Goal: Task Accomplishment & Management: Complete application form

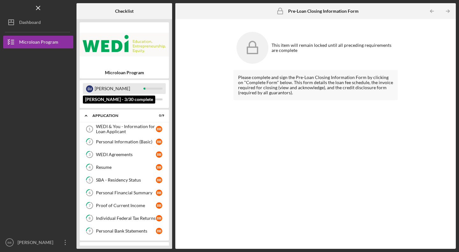
click at [126, 88] on div "[PERSON_NAME]" at bounding box center [119, 88] width 49 height 11
click at [122, 86] on div "[PERSON_NAME]" at bounding box center [119, 88] width 49 height 11
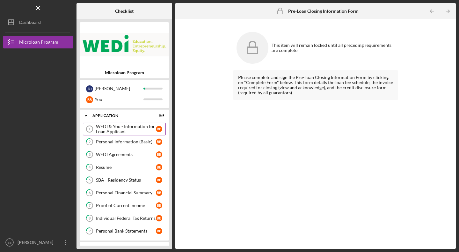
click at [124, 132] on div "WEDI & You - Information for Loan Applicant" at bounding box center [126, 129] width 60 height 10
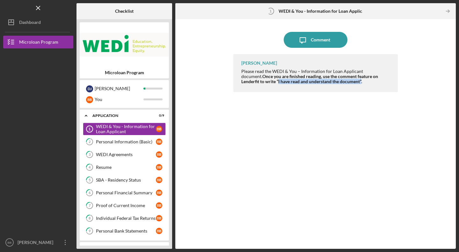
drag, startPoint x: 338, startPoint y: 81, endPoint x: 254, endPoint y: 85, distance: 84.0
click at [254, 85] on div "[PERSON_NAME] Please read the WEDI & You – Information for Loan Applicant docum…" at bounding box center [315, 73] width 165 height 38
copy strong "I have read and understand the document”"
click at [316, 38] on div "Comment" at bounding box center [320, 40] width 19 height 16
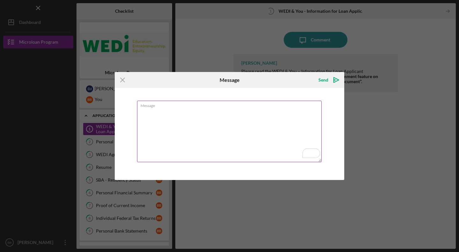
click at [285, 117] on textarea "Message" at bounding box center [229, 132] width 185 height 62
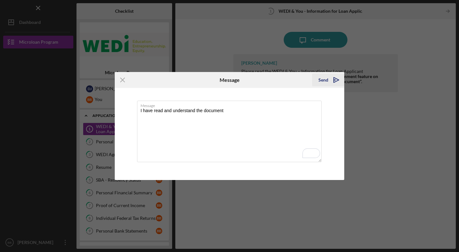
type textarea "I have read and understand the document"
click at [327, 77] on div "Send" at bounding box center [324, 80] width 10 height 13
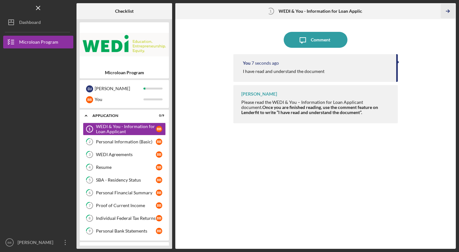
click at [449, 10] on icon "Icon/Table Pagination Arrow" at bounding box center [448, 11] width 14 height 14
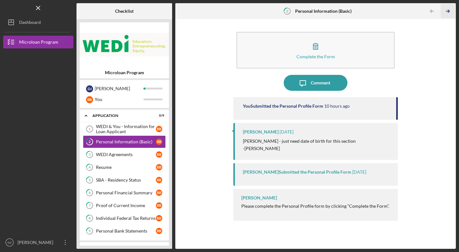
click at [449, 10] on polyline "button" at bounding box center [449, 11] width 2 height 3
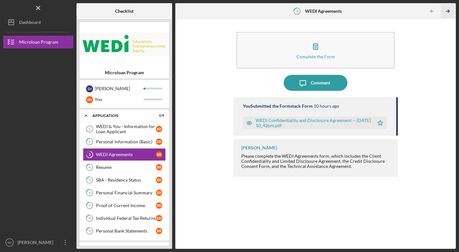
click at [445, 13] on icon "Icon/Table Pagination Arrow" at bounding box center [448, 11] width 14 height 14
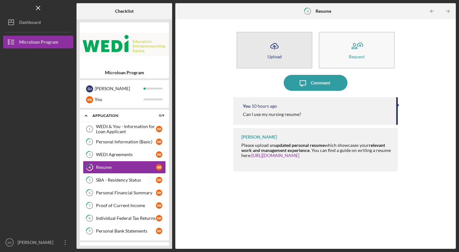
click at [277, 52] on icon "Icon/Upload" at bounding box center [275, 46] width 16 height 16
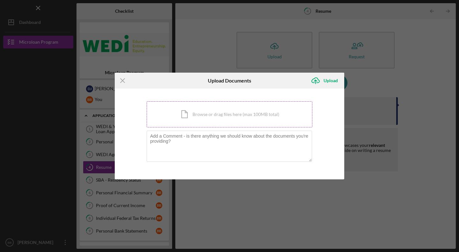
click at [224, 113] on div "Icon/Document Browse or drag files here (max 100MB total) Tap to choose files o…" at bounding box center [230, 114] width 166 height 26
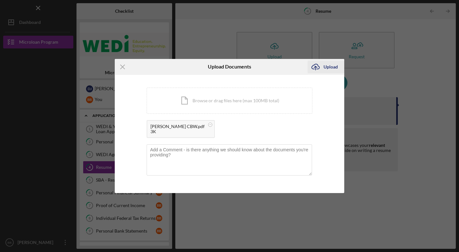
click at [325, 66] on div "Upload" at bounding box center [331, 67] width 14 height 13
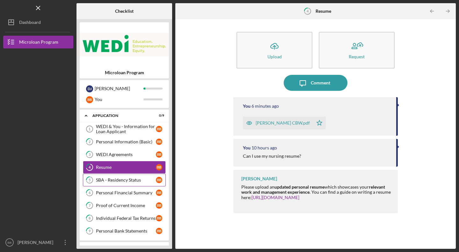
click at [143, 181] on div "SBA - Residency Status" at bounding box center [126, 180] width 60 height 5
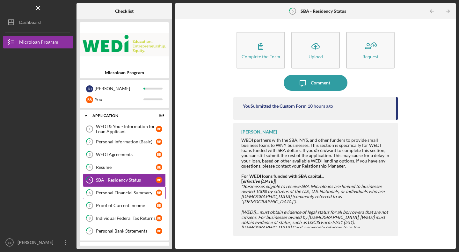
click at [136, 191] on div "Personal Financial Summary" at bounding box center [126, 192] width 60 height 5
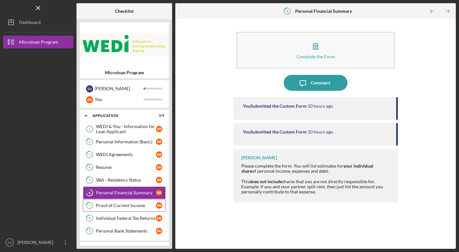
click at [128, 206] on div "Proof of Current Income" at bounding box center [126, 205] width 60 height 5
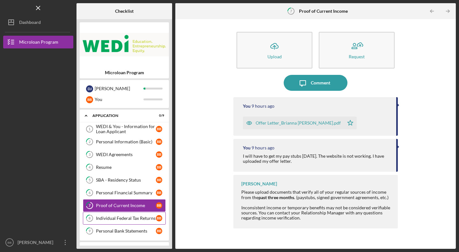
click at [129, 218] on div "Individual Federal Tax Returns" at bounding box center [126, 218] width 60 height 5
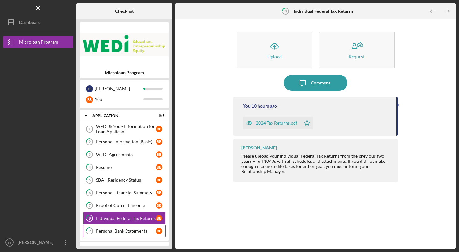
click at [129, 230] on div "Personal Bank Statements" at bounding box center [126, 231] width 60 height 5
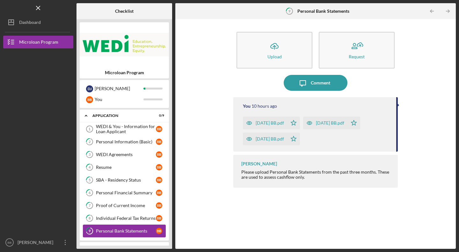
click at [129, 230] on div "Personal Bank Statements" at bounding box center [126, 231] width 60 height 5
